Goal: Transaction & Acquisition: Purchase product/service

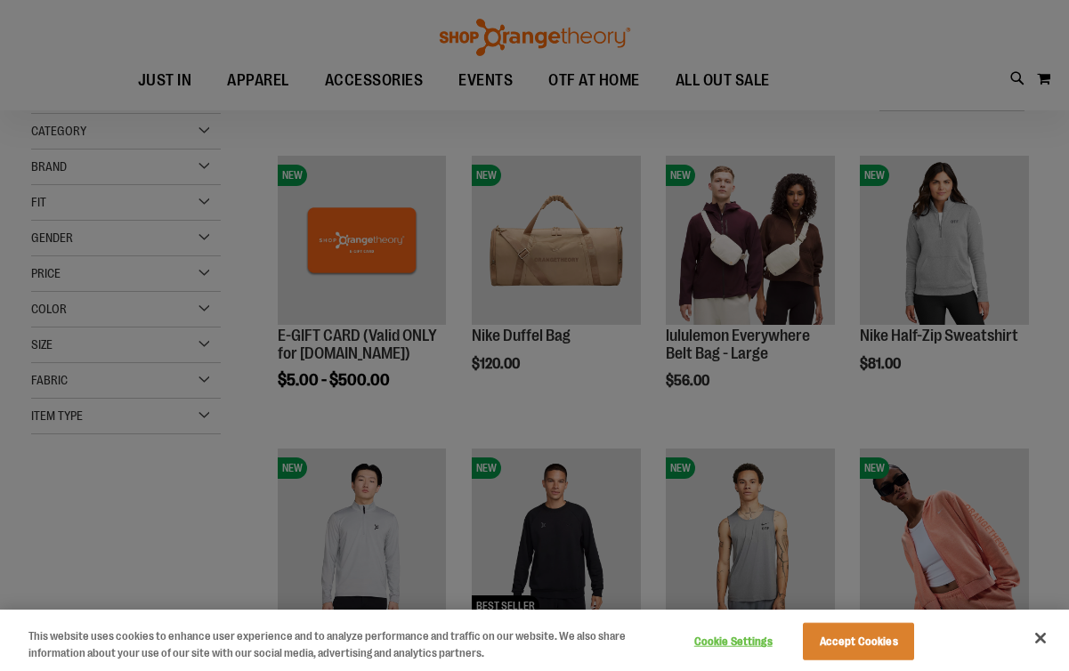
scroll to position [196, 0]
click at [531, 398] on div at bounding box center [534, 335] width 1069 height 671
click at [1043, 636] on button "Close" at bounding box center [1040, 638] width 39 height 39
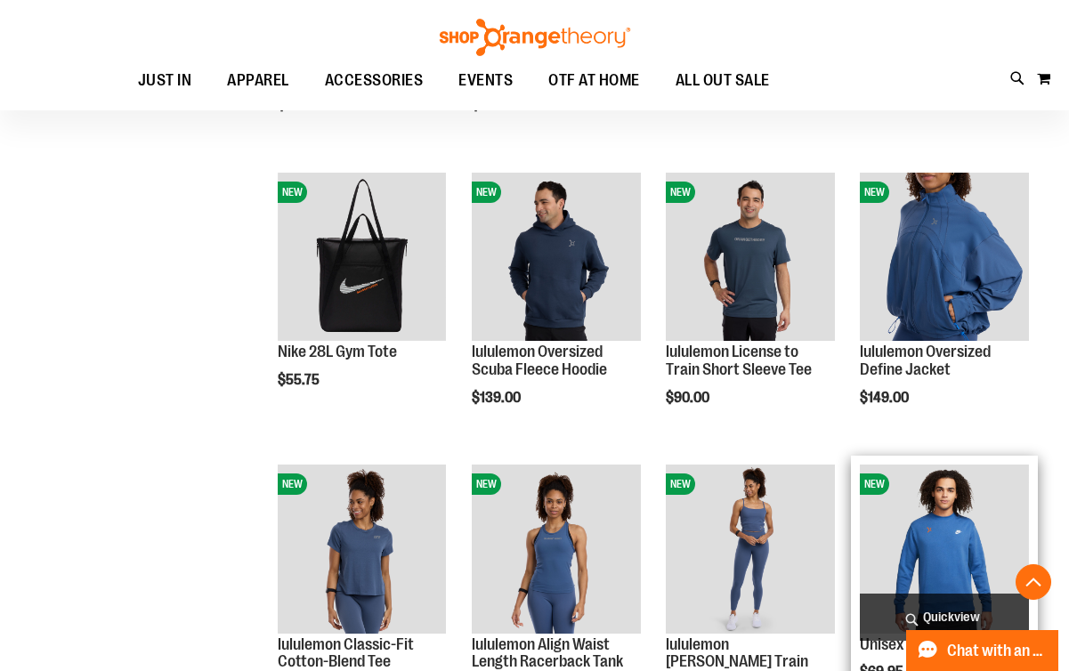
scroll to position [1384, 0]
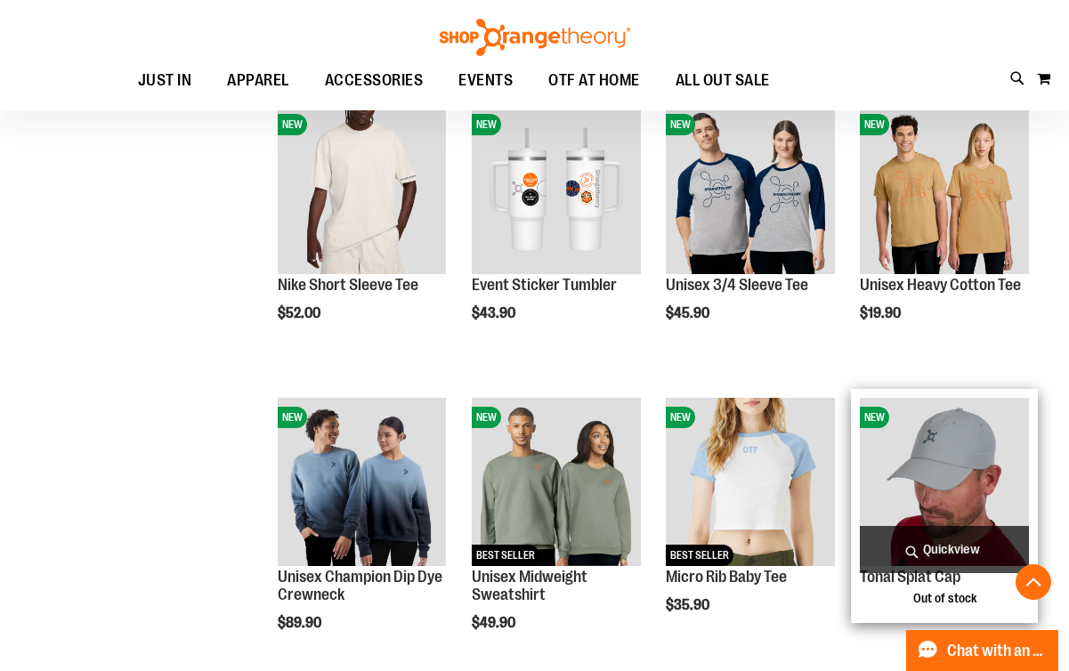
scroll to position [2311, 0]
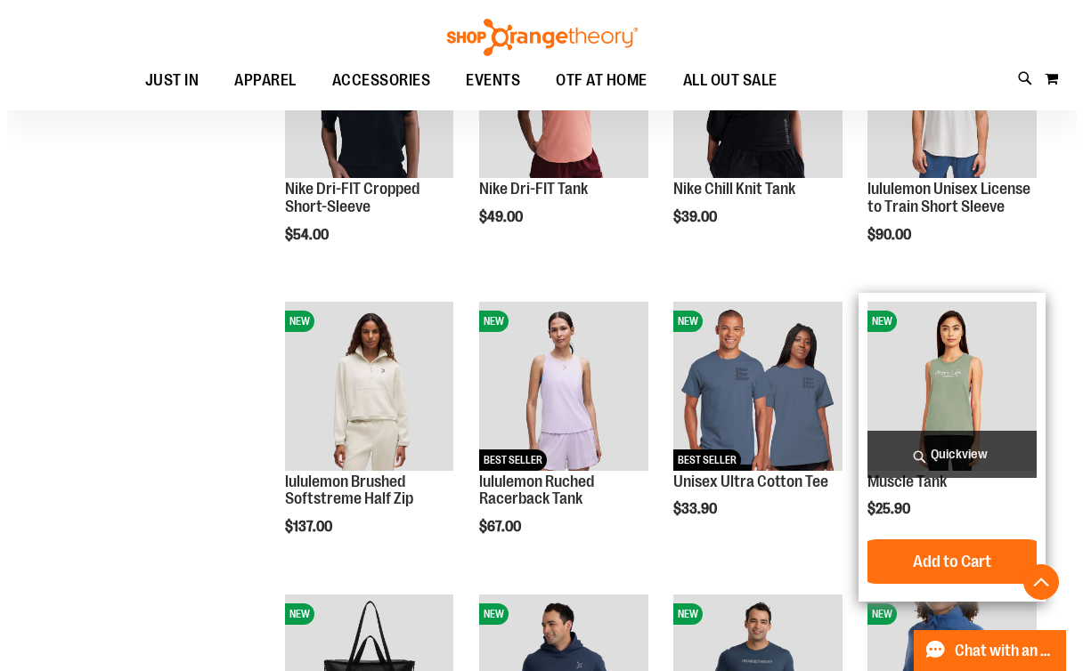
scroll to position [913, 0]
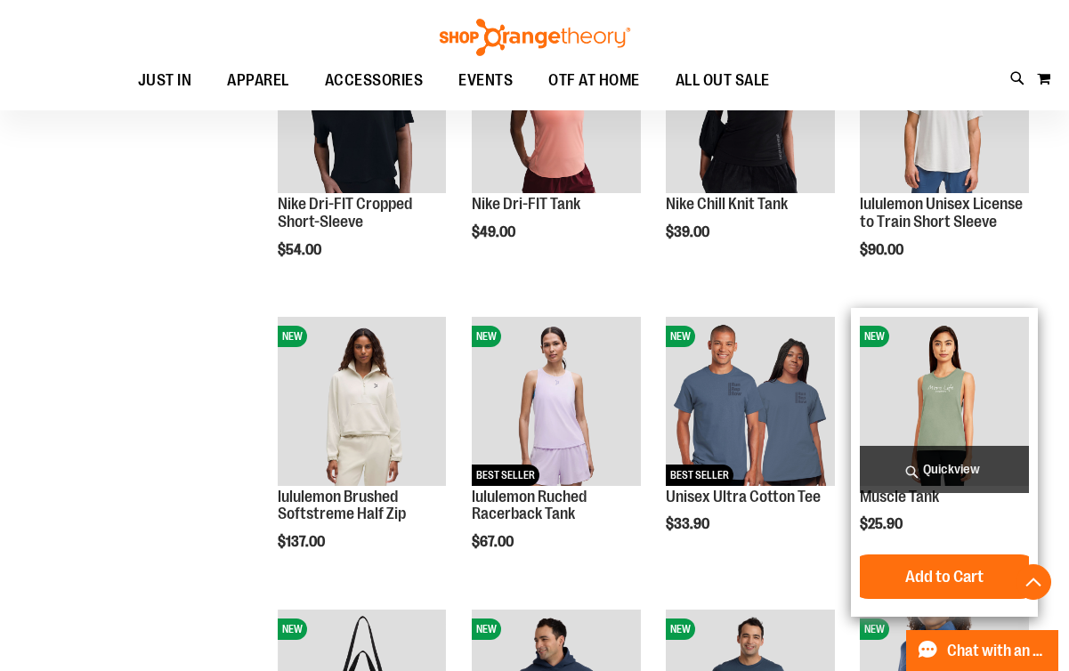
click at [961, 467] on span "Quickview" at bounding box center [944, 469] width 168 height 47
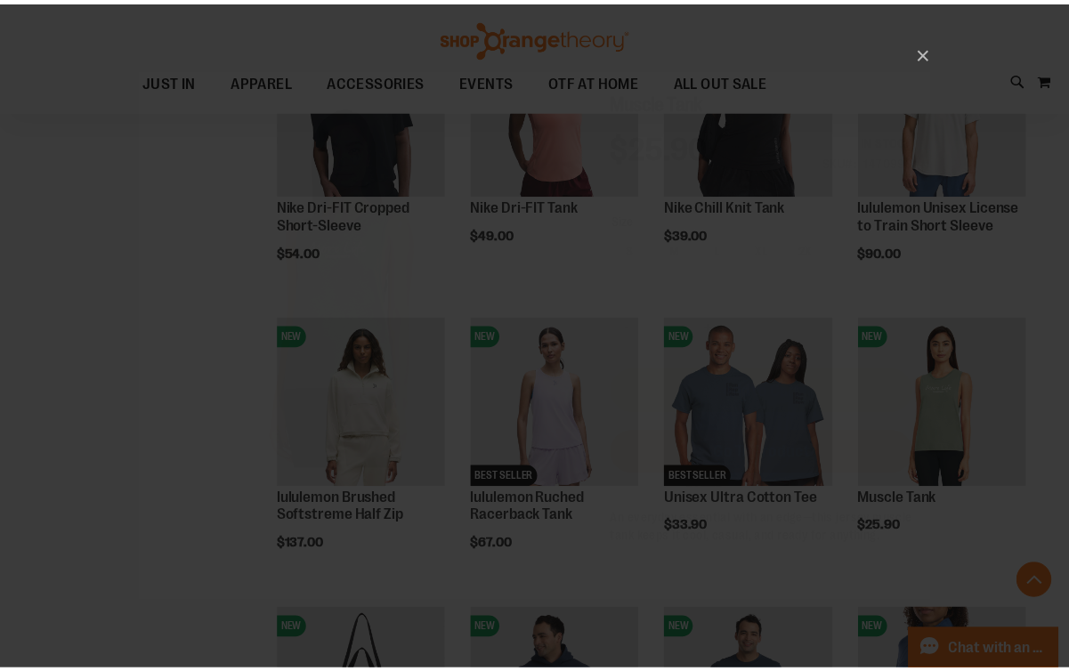
scroll to position [0, 0]
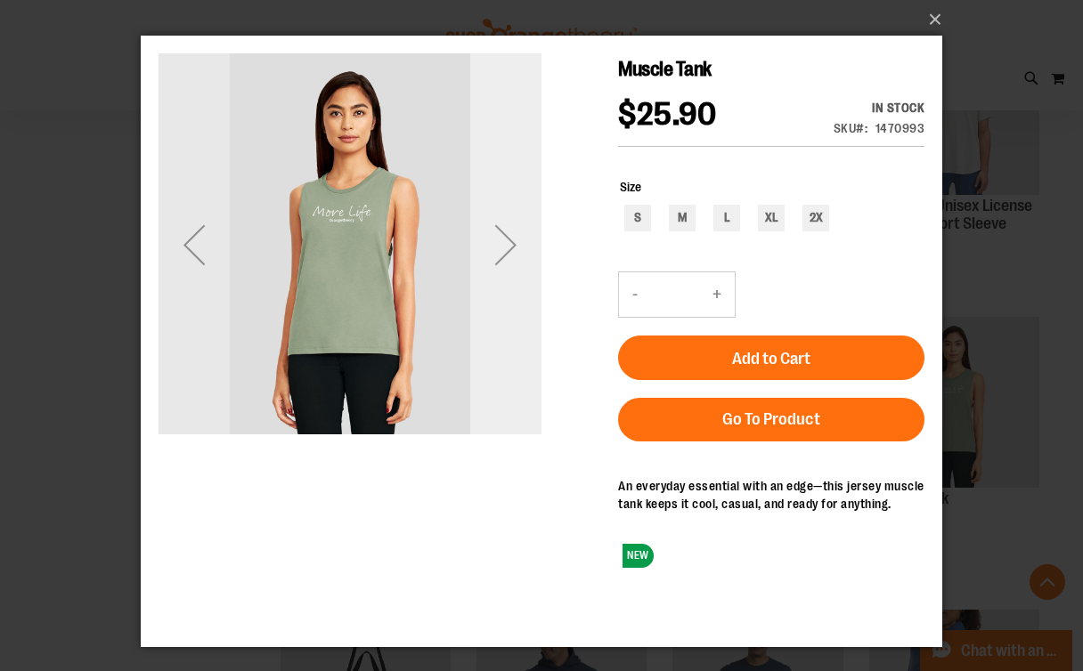
click at [510, 246] on div "Next" at bounding box center [505, 244] width 71 height 71
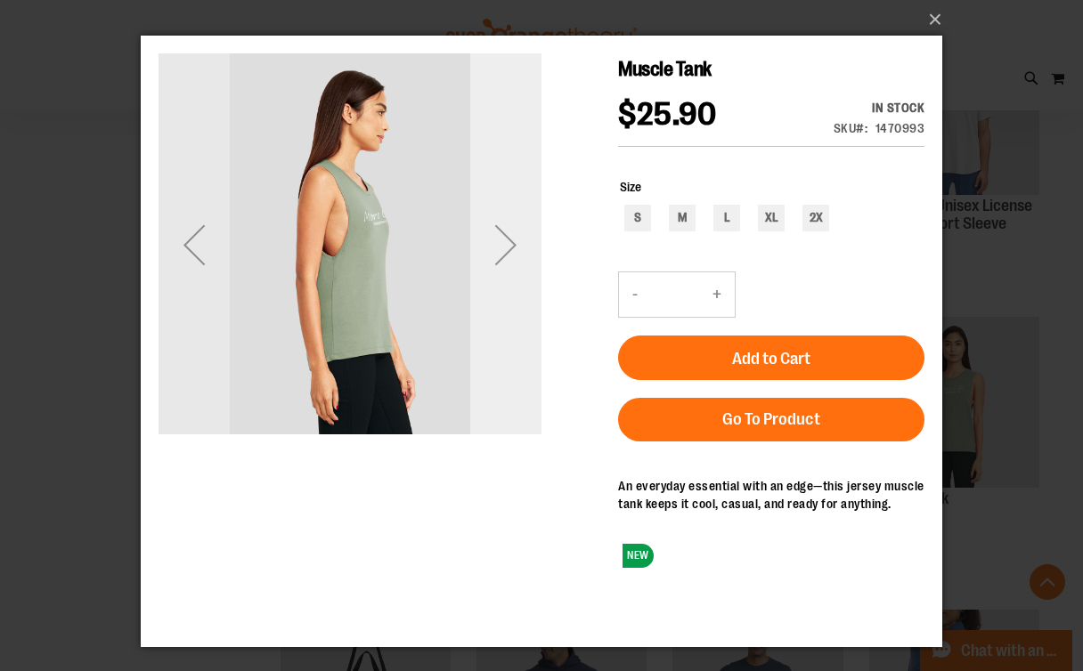
click at [510, 246] on div "Next" at bounding box center [505, 244] width 71 height 71
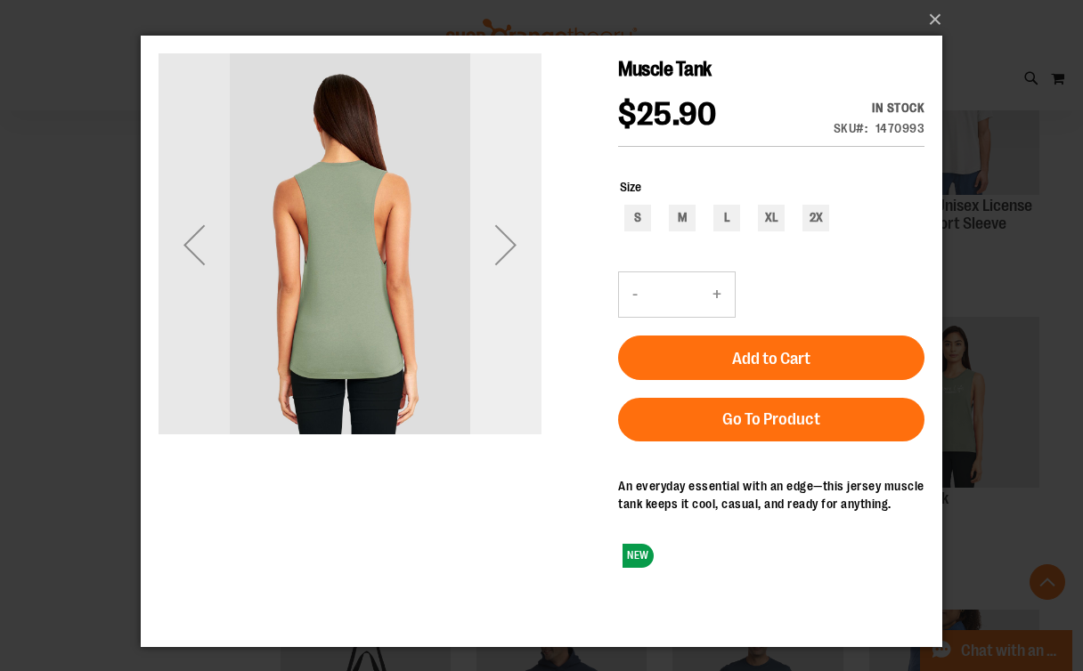
click at [510, 246] on div "Next" at bounding box center [505, 244] width 71 height 71
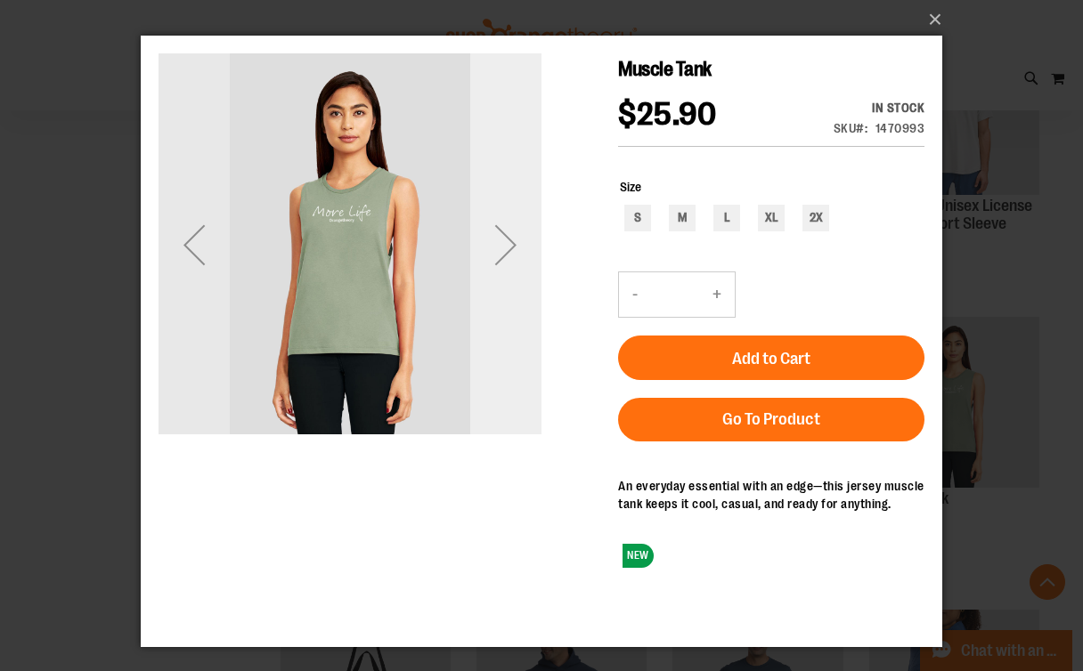
click at [510, 246] on div "Next" at bounding box center [505, 244] width 71 height 71
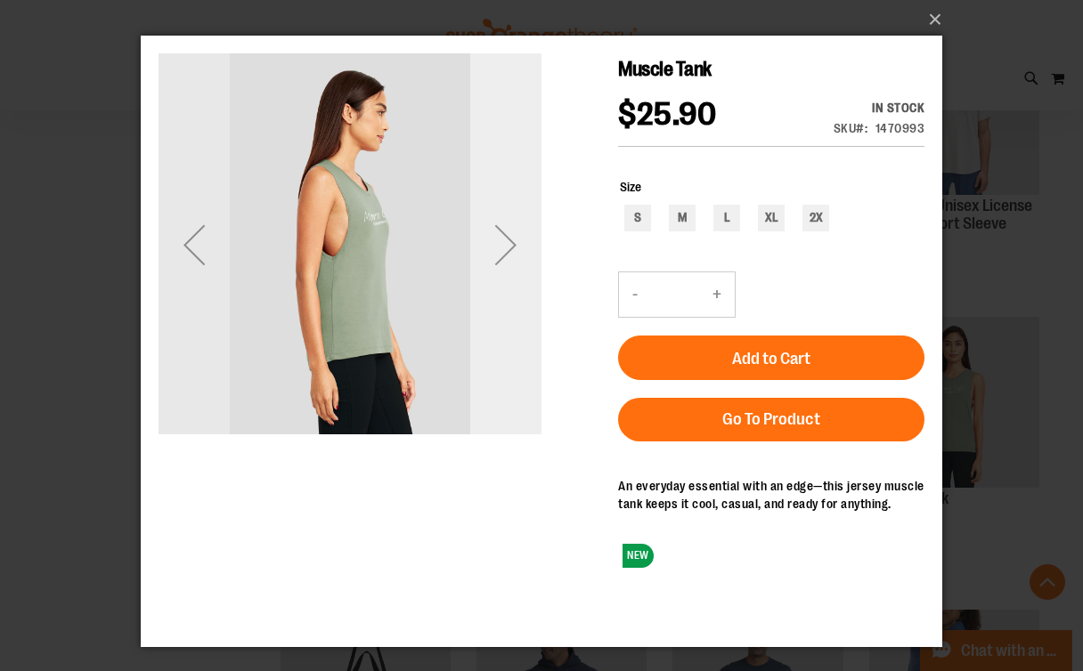
click at [510, 246] on div "Next" at bounding box center [505, 244] width 71 height 71
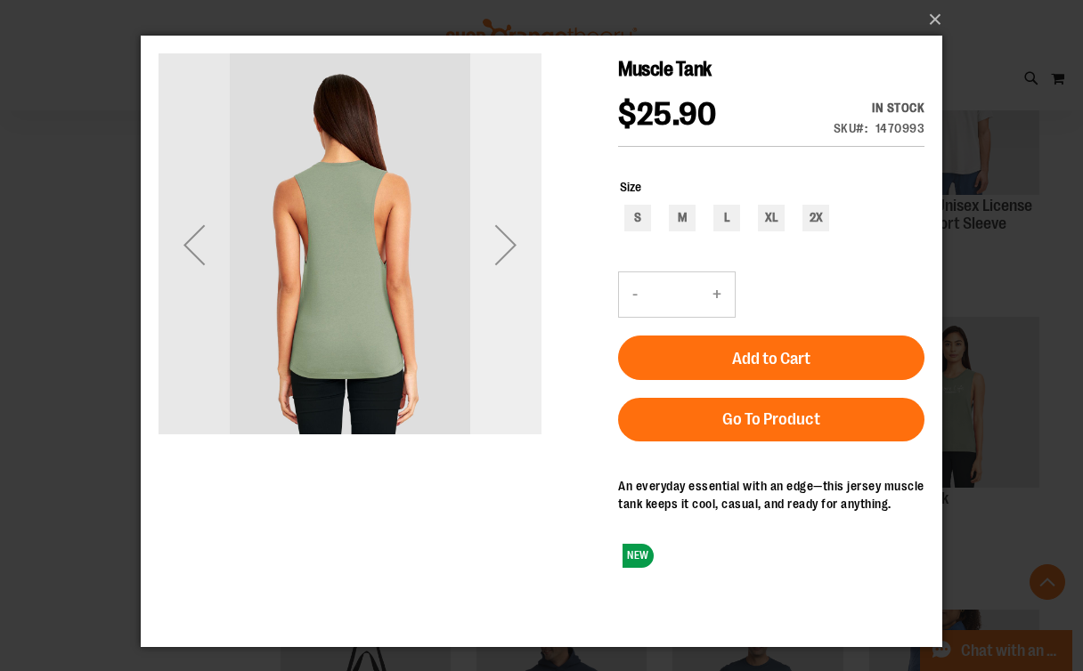
click at [510, 246] on div "Next" at bounding box center [505, 244] width 71 height 71
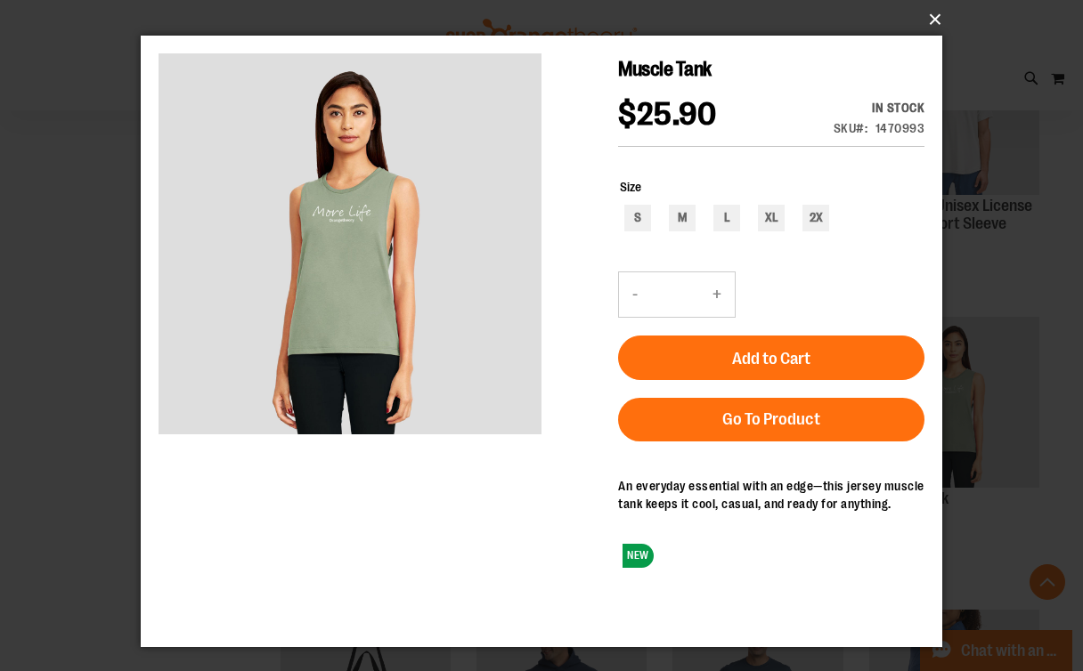
click at [934, 15] on button "×" at bounding box center [546, 19] width 801 height 39
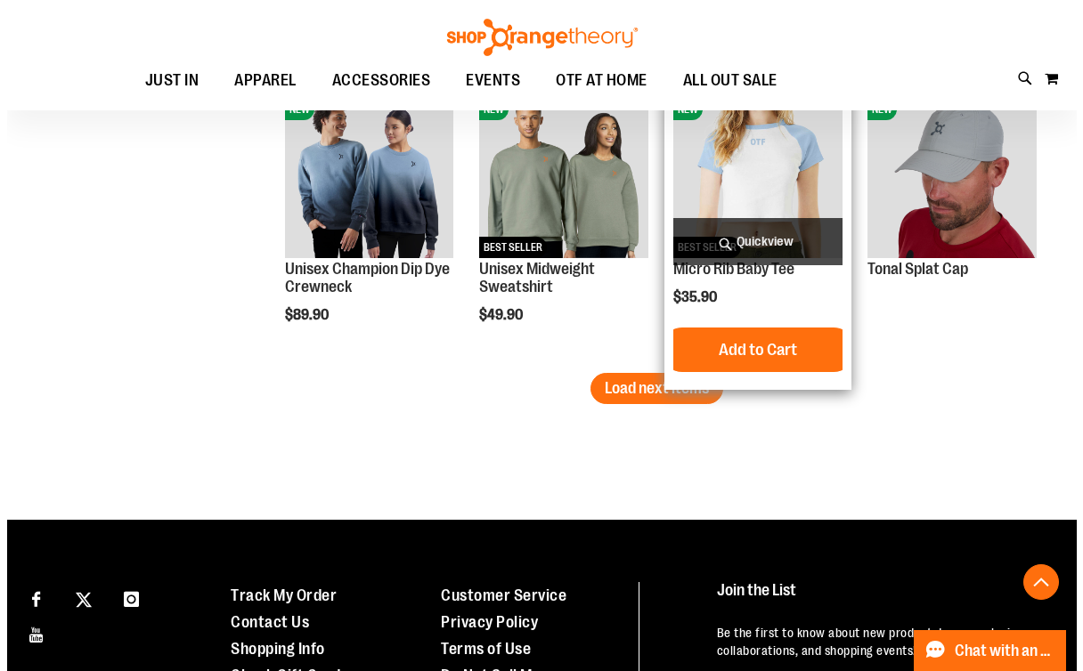
scroll to position [2668, 0]
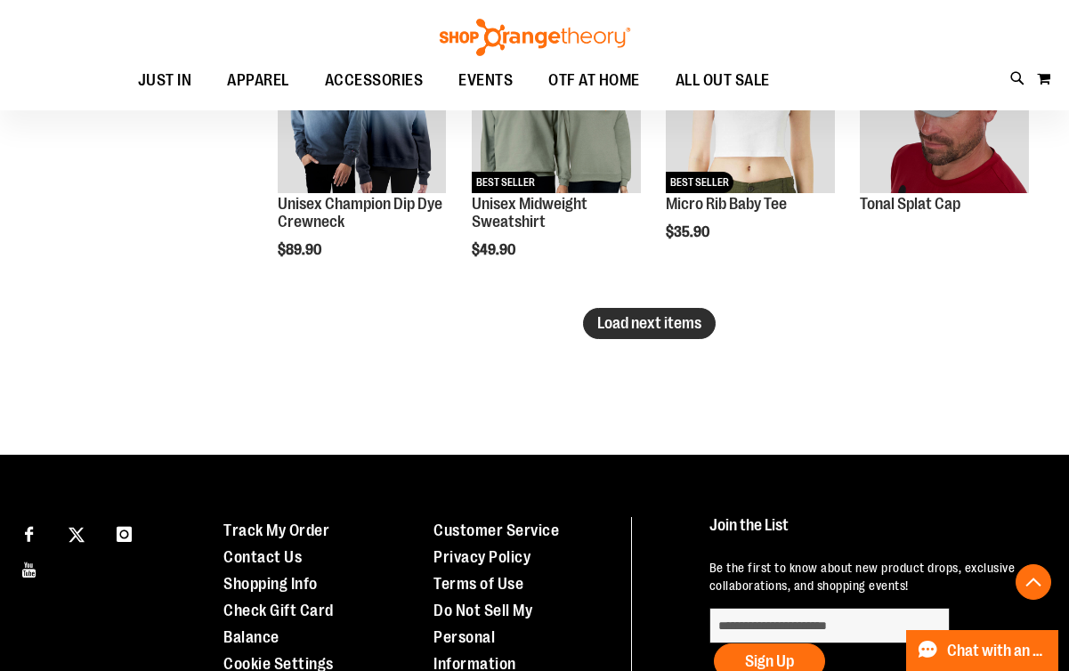
click at [666, 319] on span "Load next items" at bounding box center [649, 323] width 104 height 18
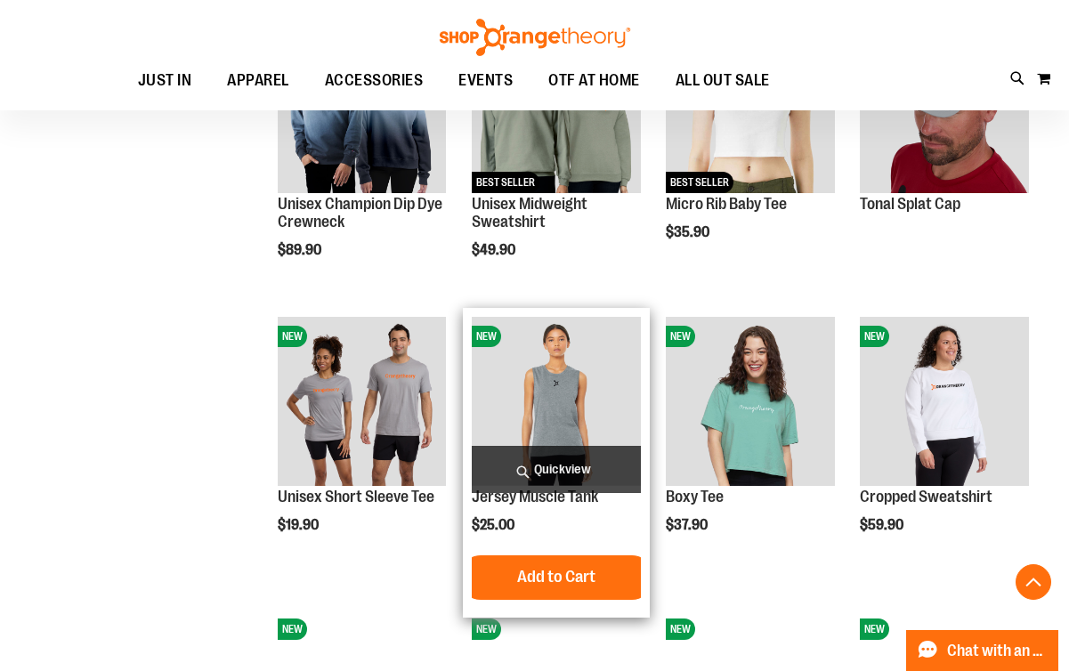
click at [555, 463] on span "Quickview" at bounding box center [556, 469] width 168 height 47
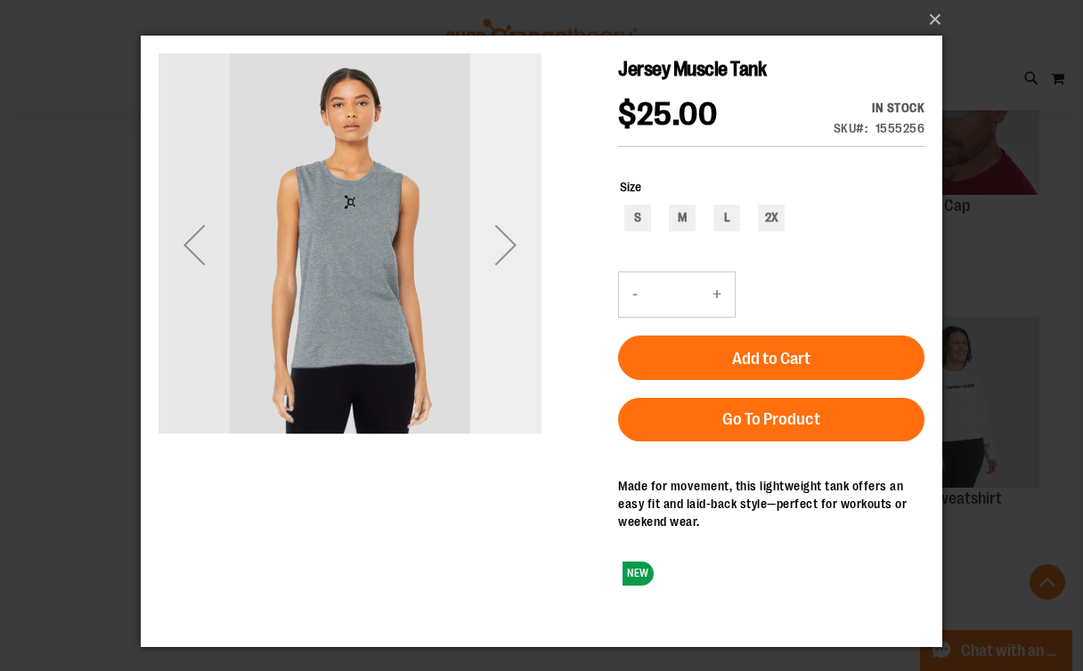
click at [524, 255] on div "Next" at bounding box center [505, 244] width 71 height 71
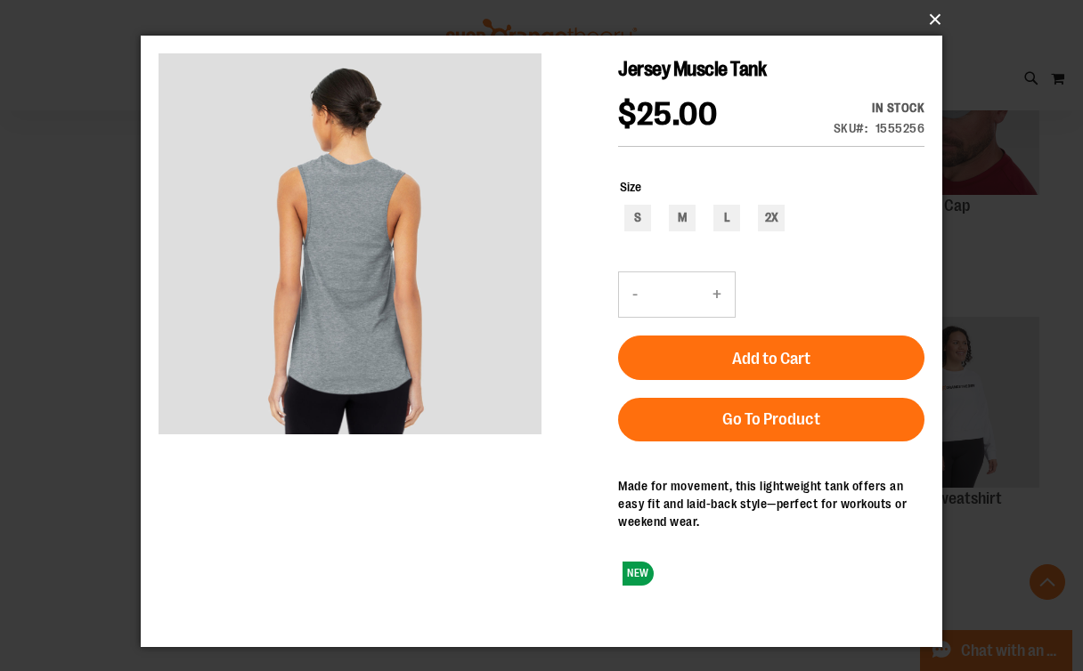
click at [940, 18] on button "×" at bounding box center [546, 19] width 801 height 39
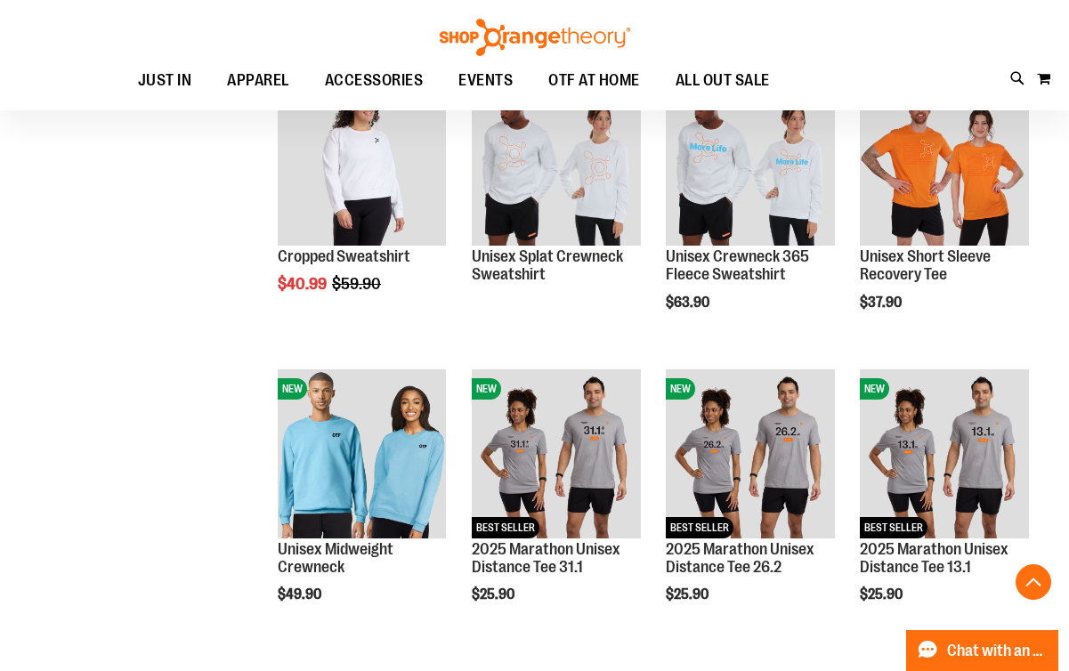
scroll to position [3237, 0]
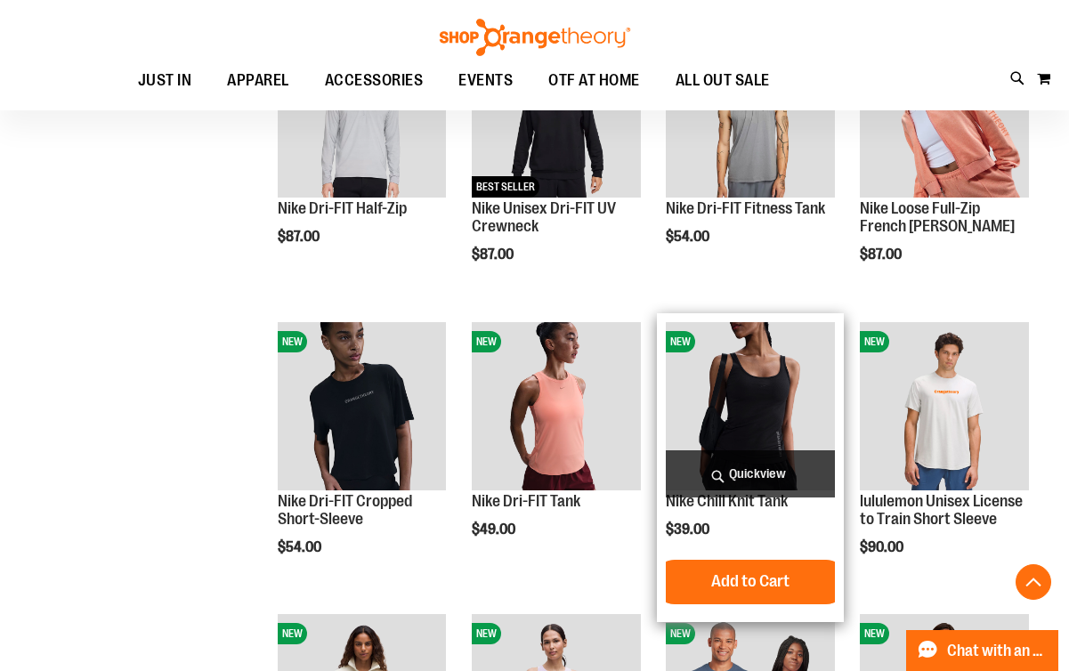
scroll to position [425, 0]
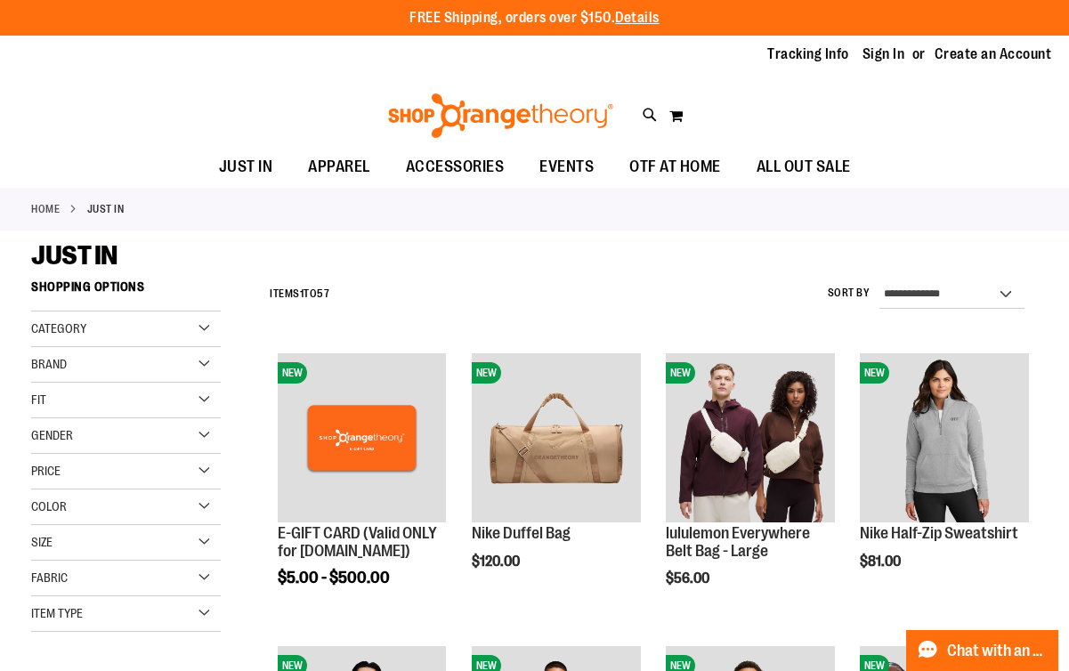
click at [204, 435] on div "Gender" at bounding box center [126, 436] width 190 height 36
click at [101, 490] on span "22 items" at bounding box center [107, 491] width 30 height 19
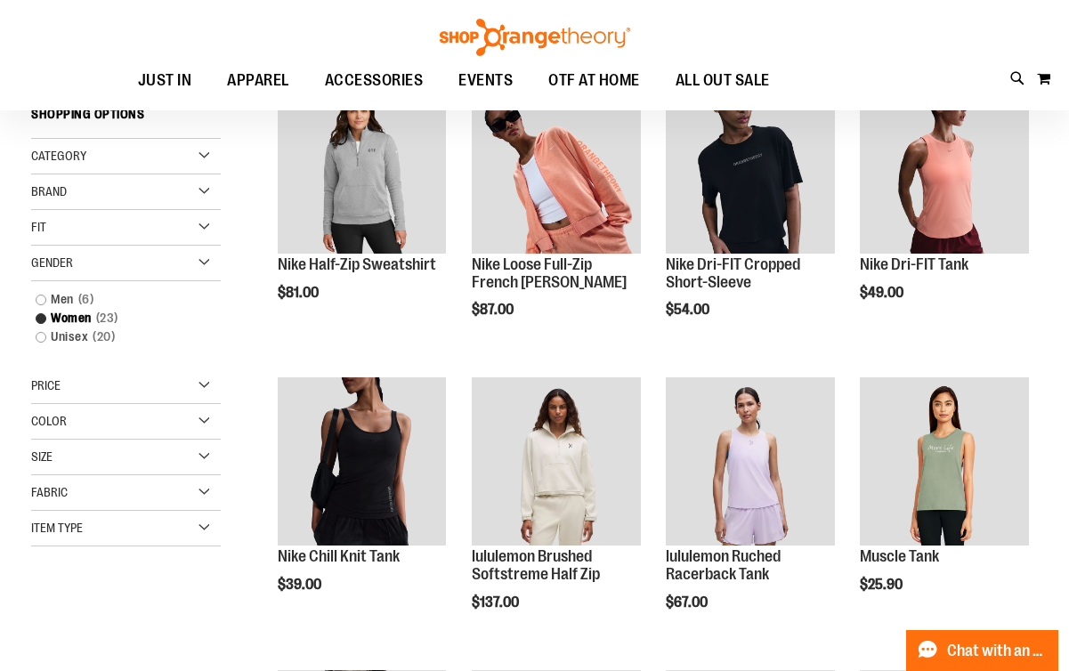
scroll to position [272, 0]
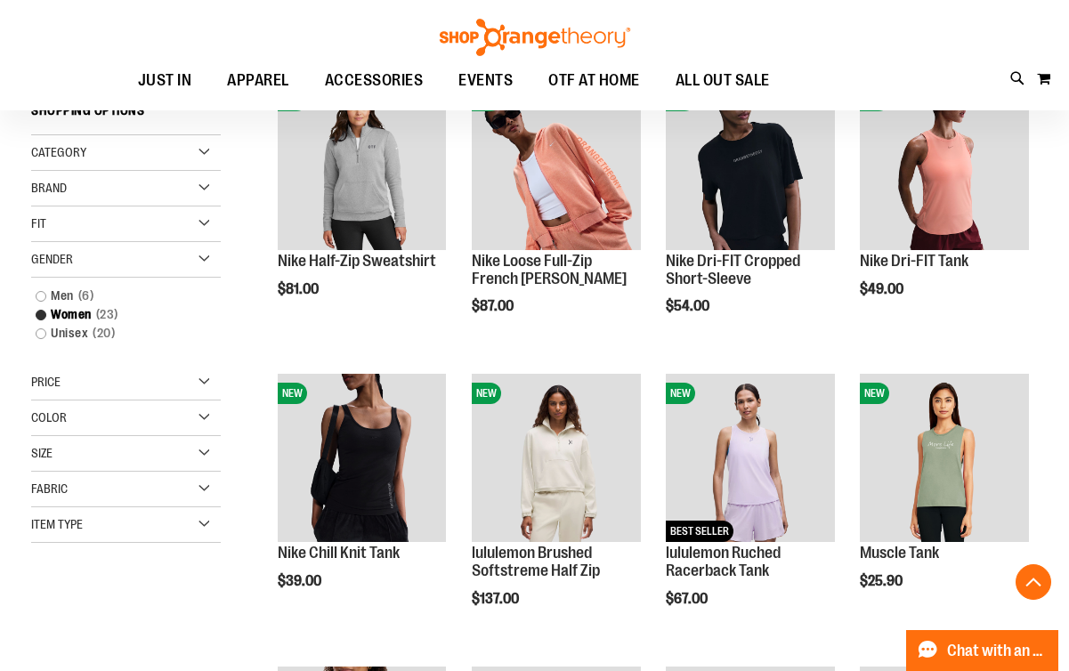
click at [206, 149] on div "Category" at bounding box center [126, 153] width 190 height 36
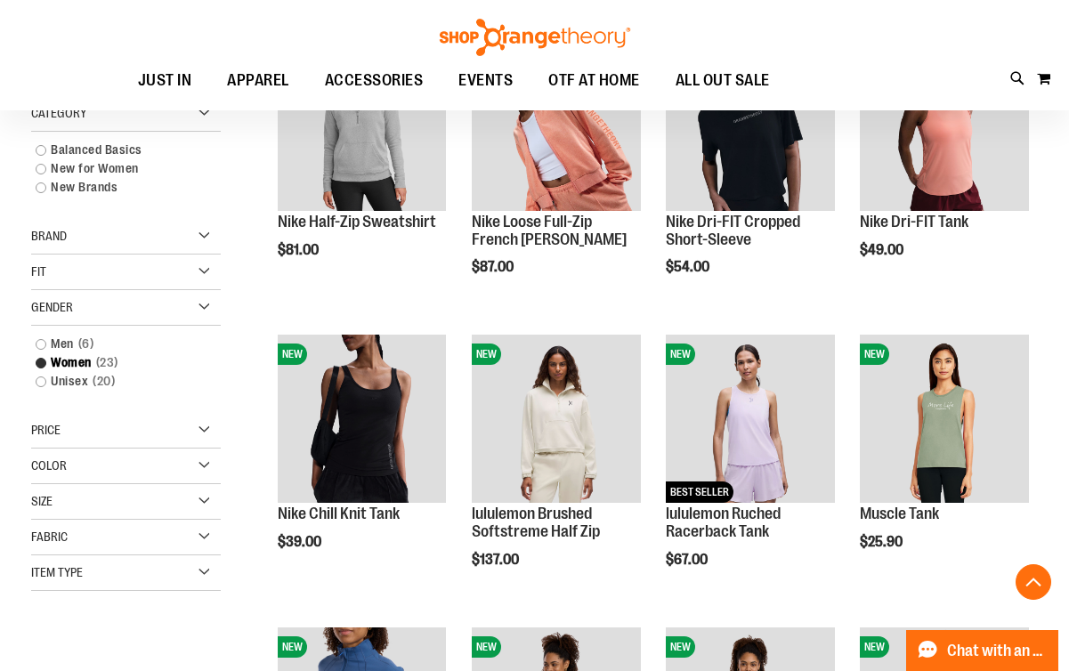
scroll to position [597, 0]
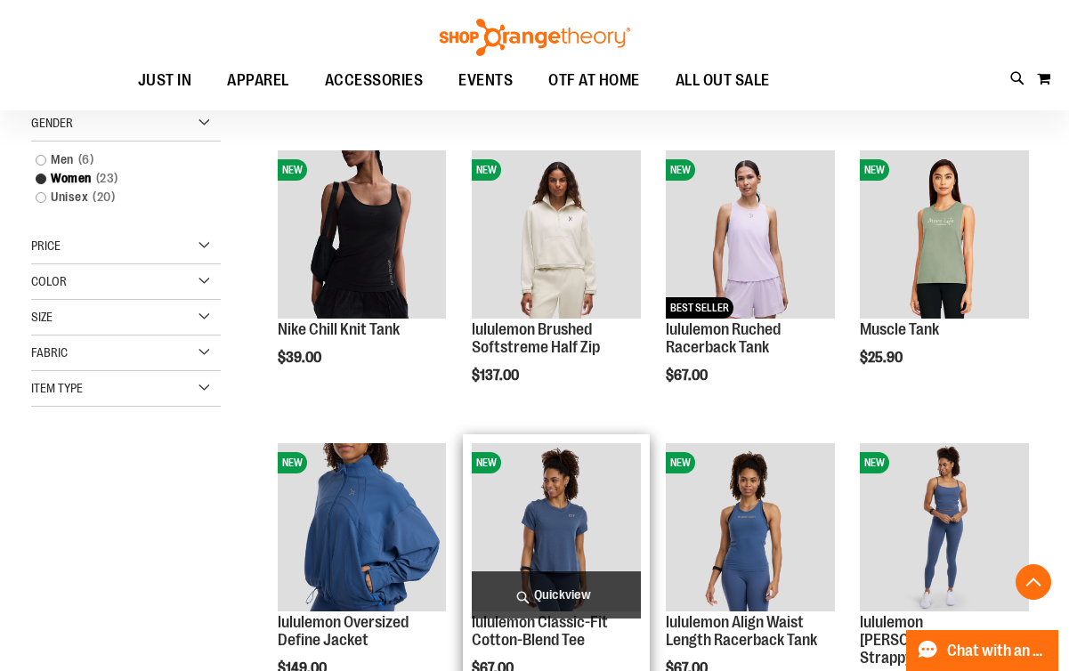
scroll to position [852, 0]
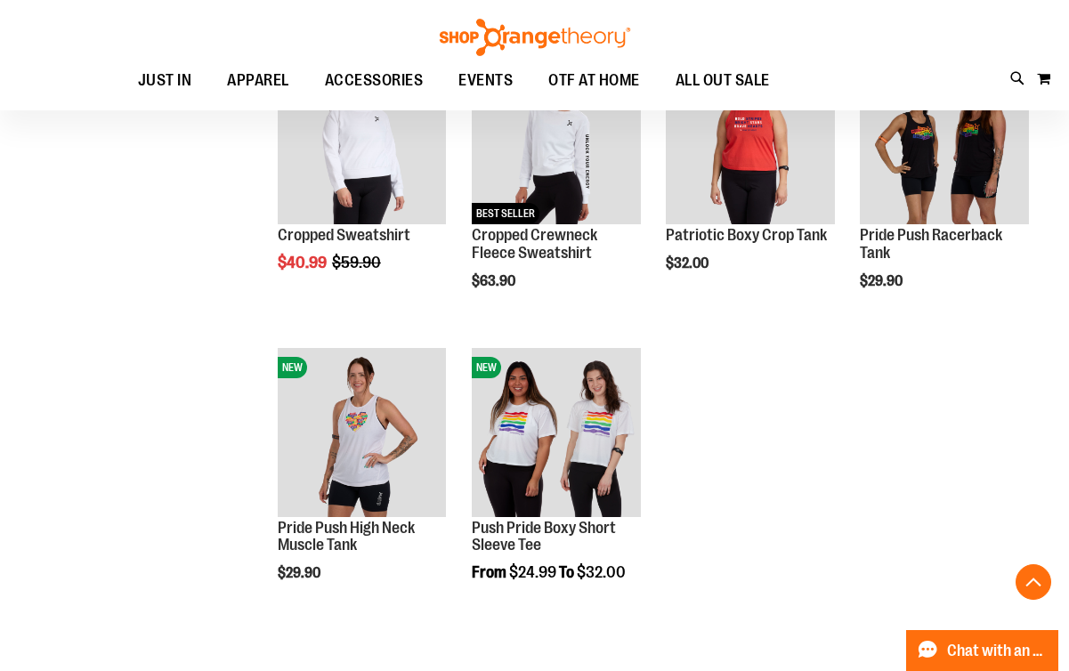
scroll to position [599, 0]
